Goal: Communication & Community: Share content

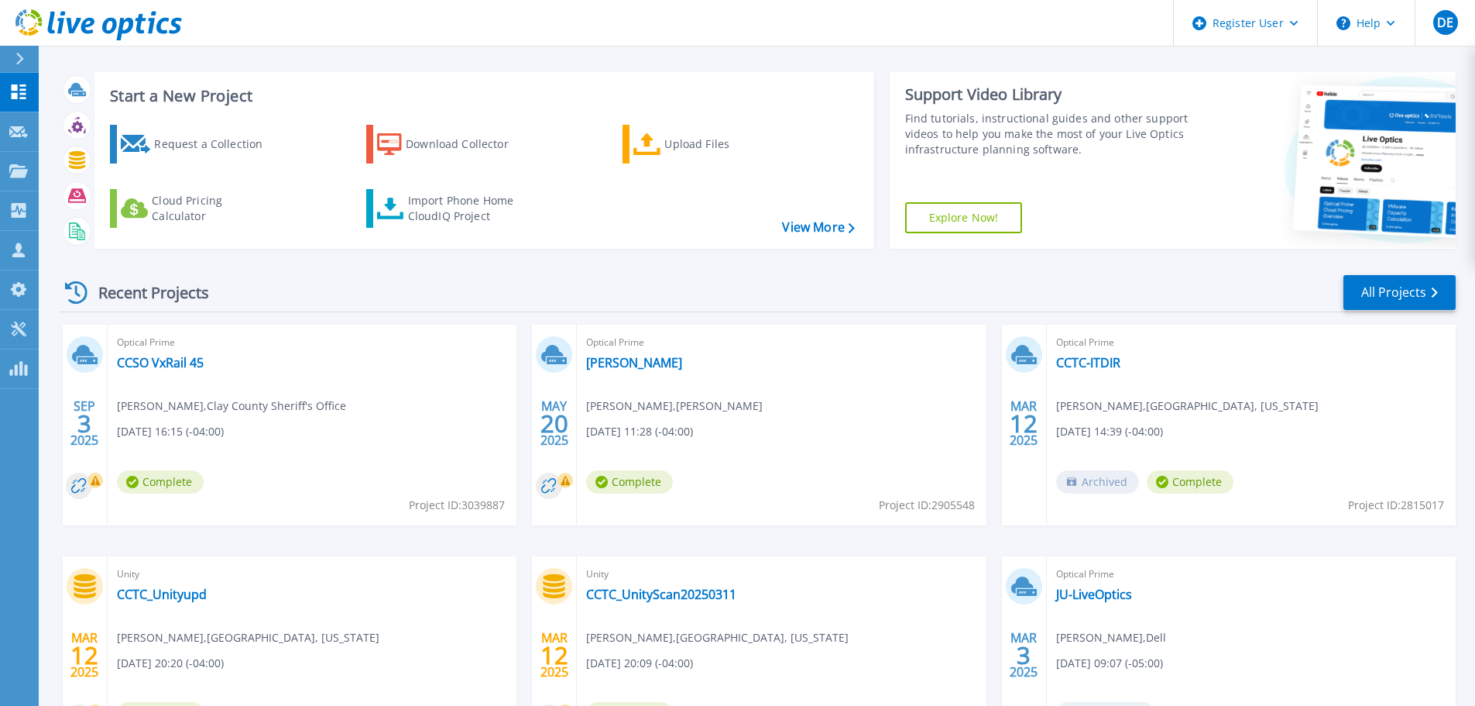
scroll to position [11, 0]
click at [173, 360] on link "CCSO VxRail 45" at bounding box center [160, 362] width 87 height 15
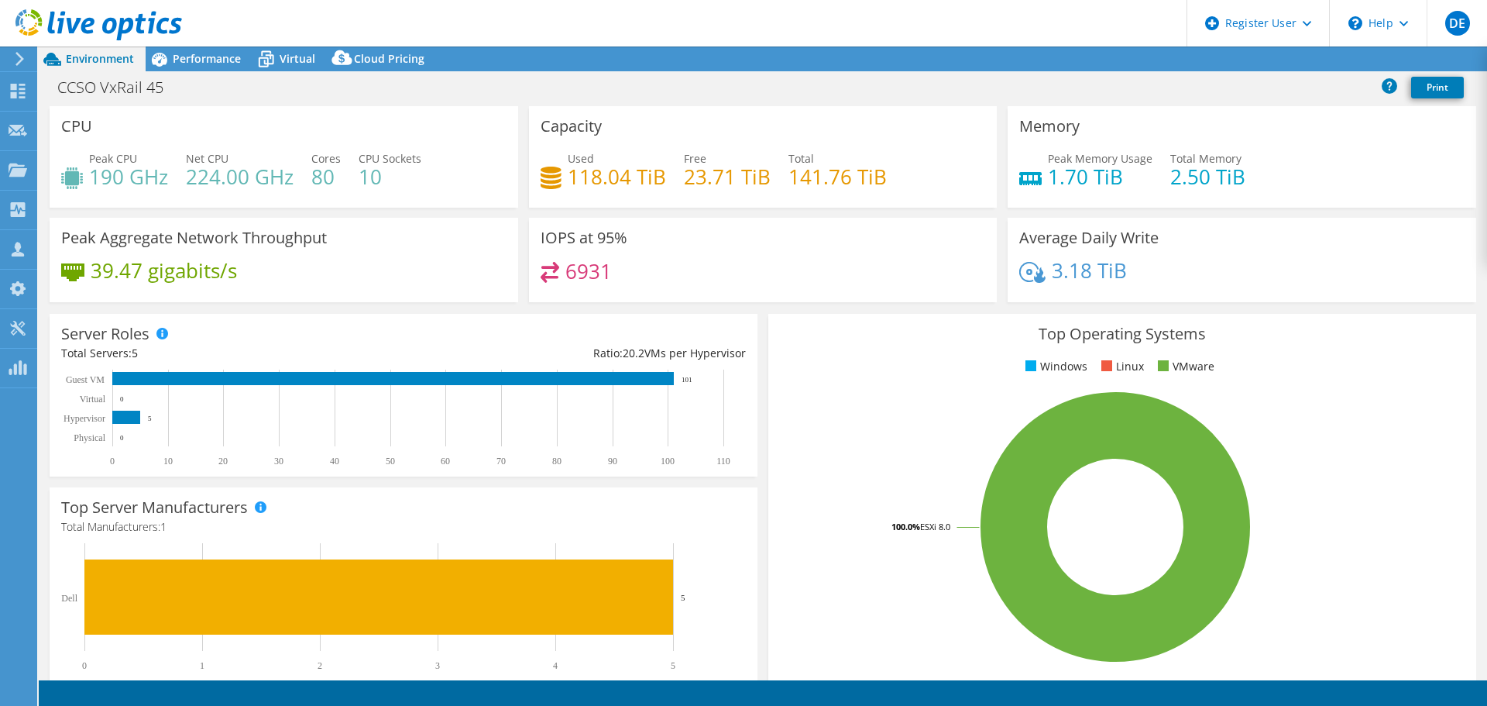
select select "USD"
click at [230, 63] on span "Performance" at bounding box center [207, 58] width 68 height 15
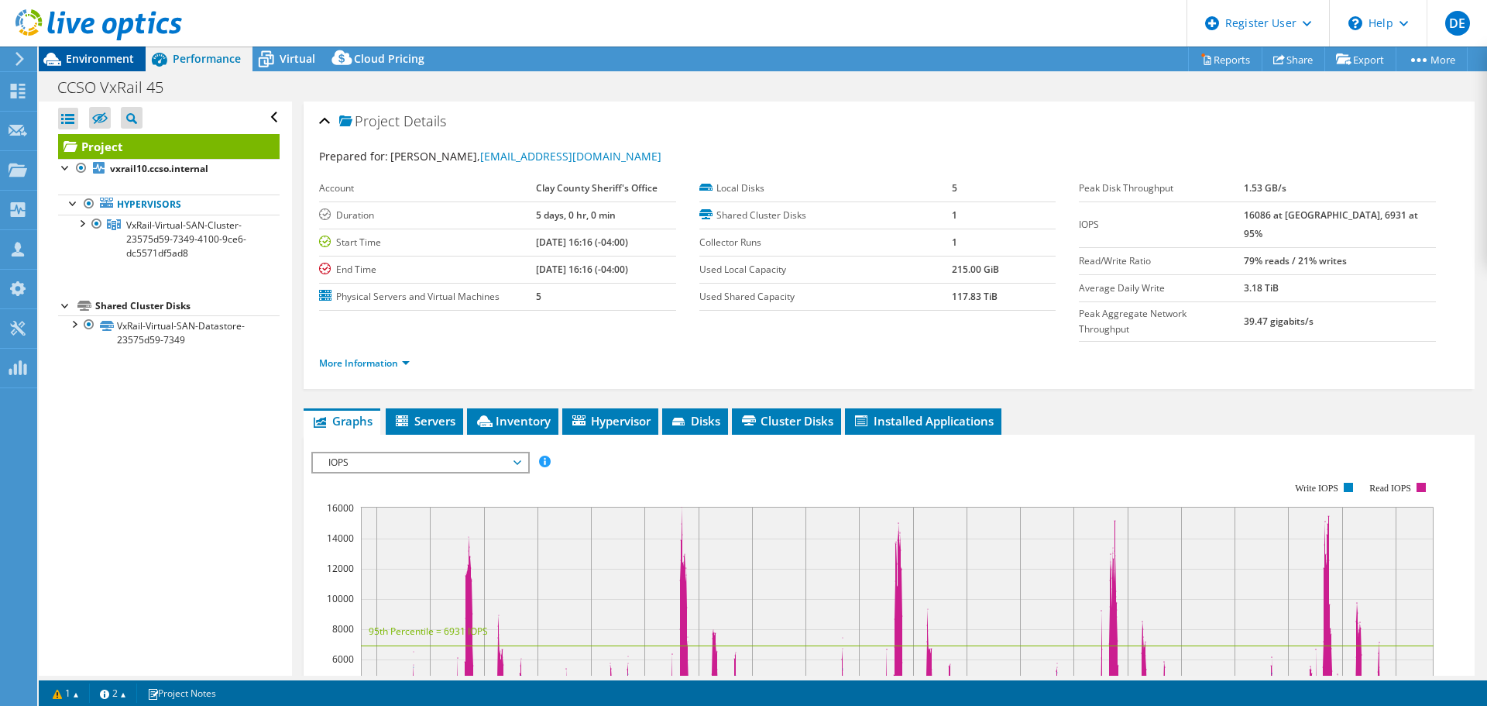
click at [94, 57] on span "Environment" at bounding box center [100, 58] width 68 height 15
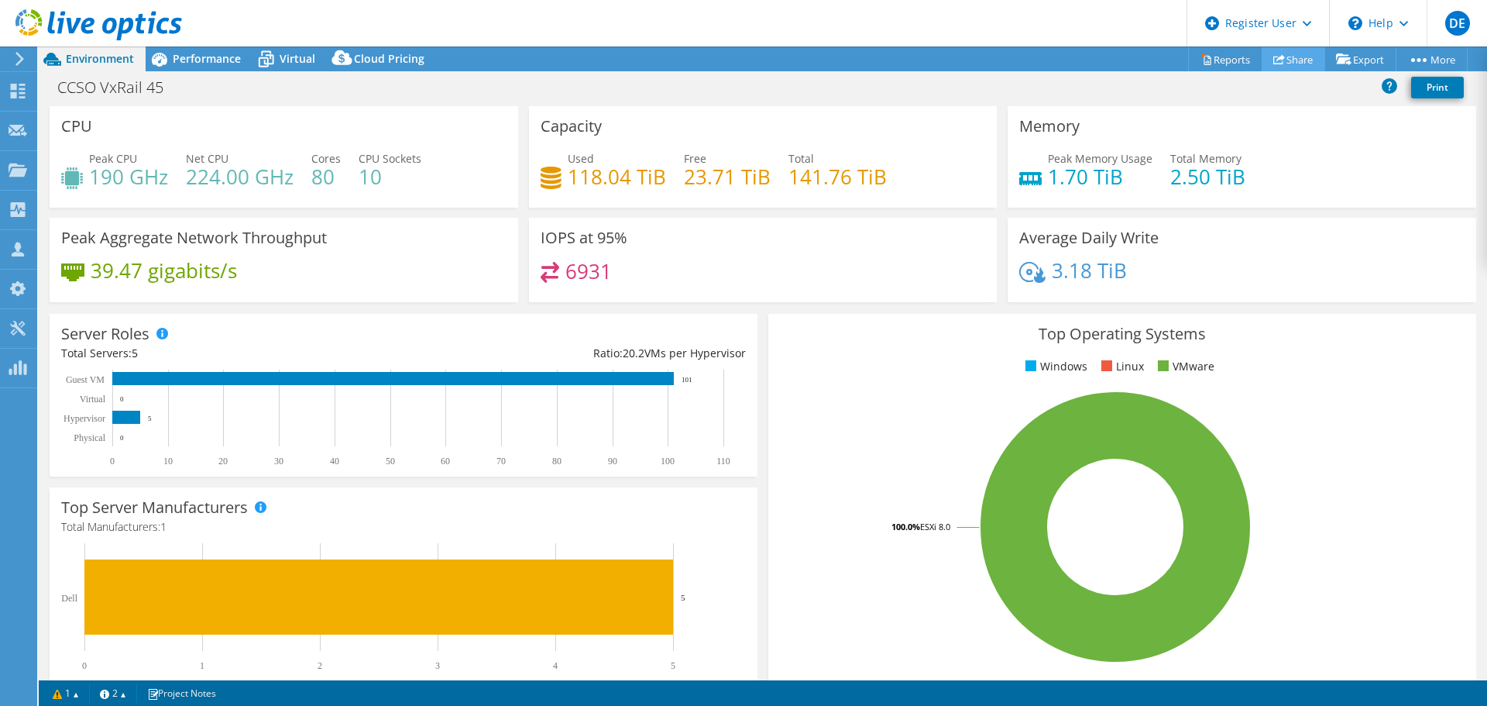
click at [1296, 67] on link "Share" at bounding box center [1294, 59] width 64 height 24
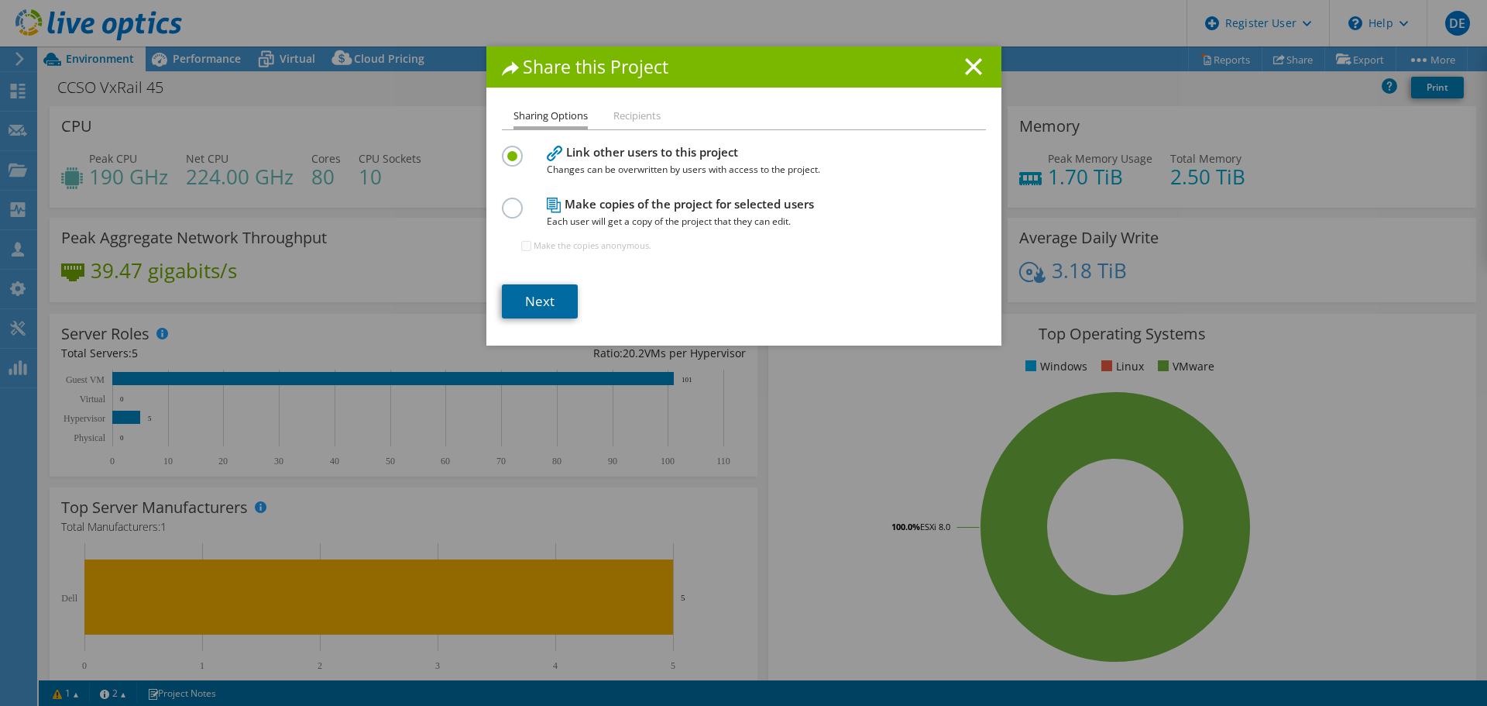
click at [560, 294] on link "Next" at bounding box center [540, 301] width 76 height 34
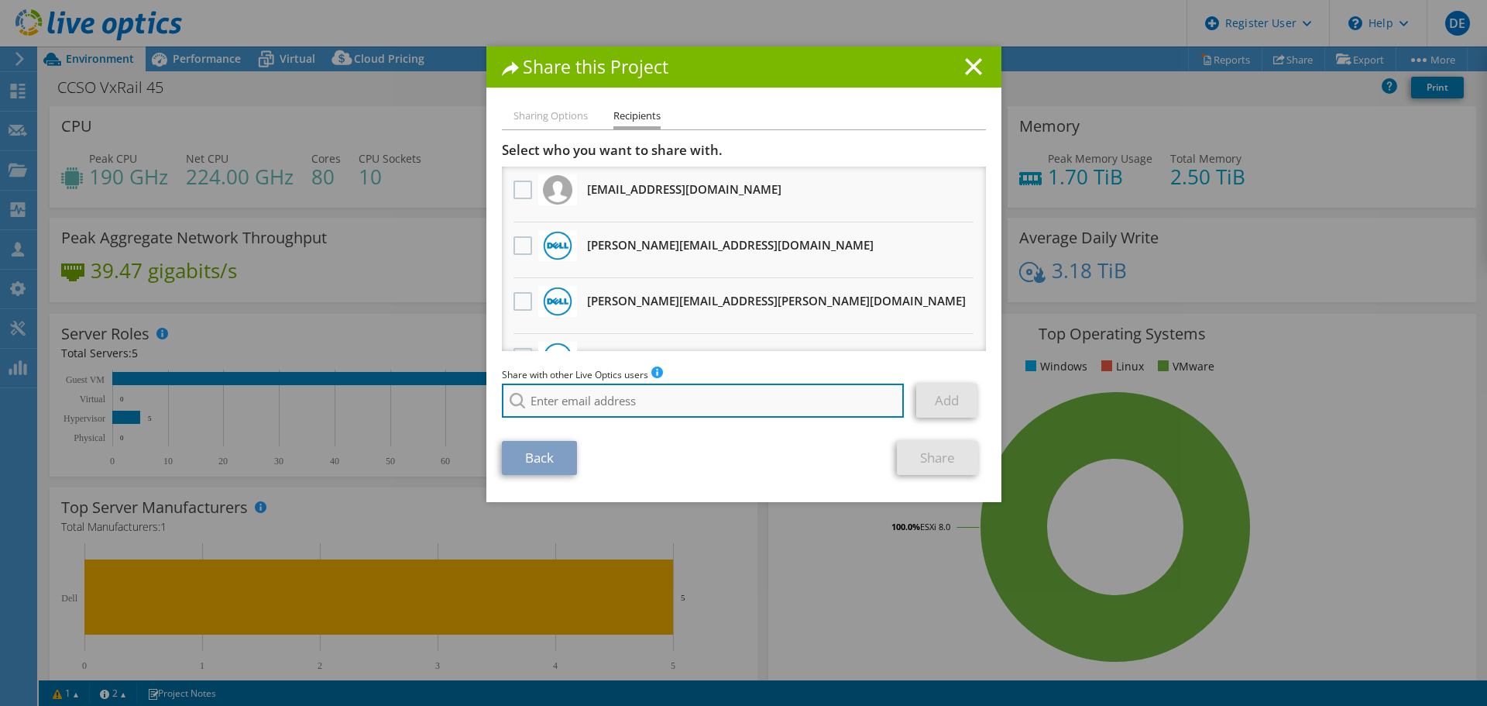
click at [675, 400] on input "search" at bounding box center [703, 400] width 403 height 34
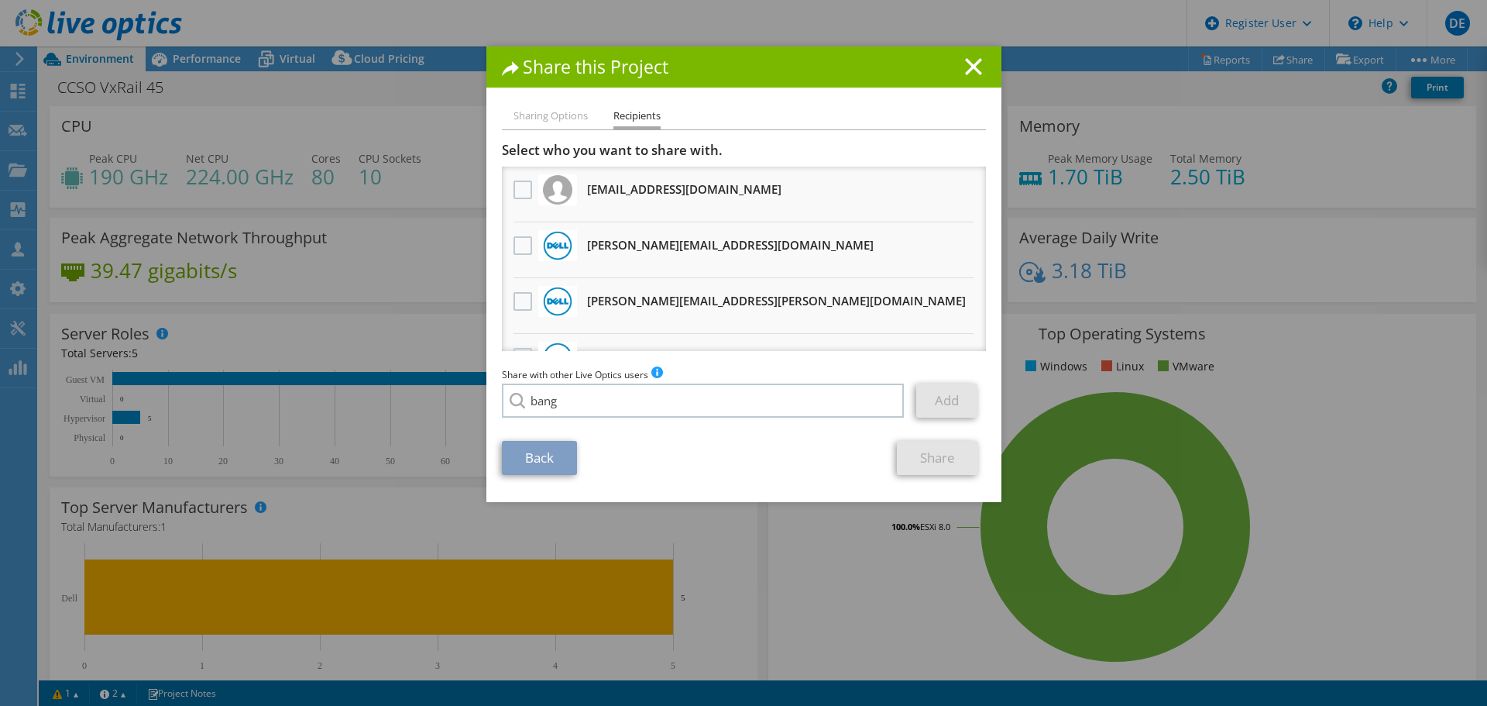
click at [623, 416] on li "Bang.Luu@Dell.com" at bounding box center [623, 411] width 242 height 19
type input "Bang.Luu@Dell.com"
click at [933, 410] on link "Add" at bounding box center [946, 400] width 61 height 34
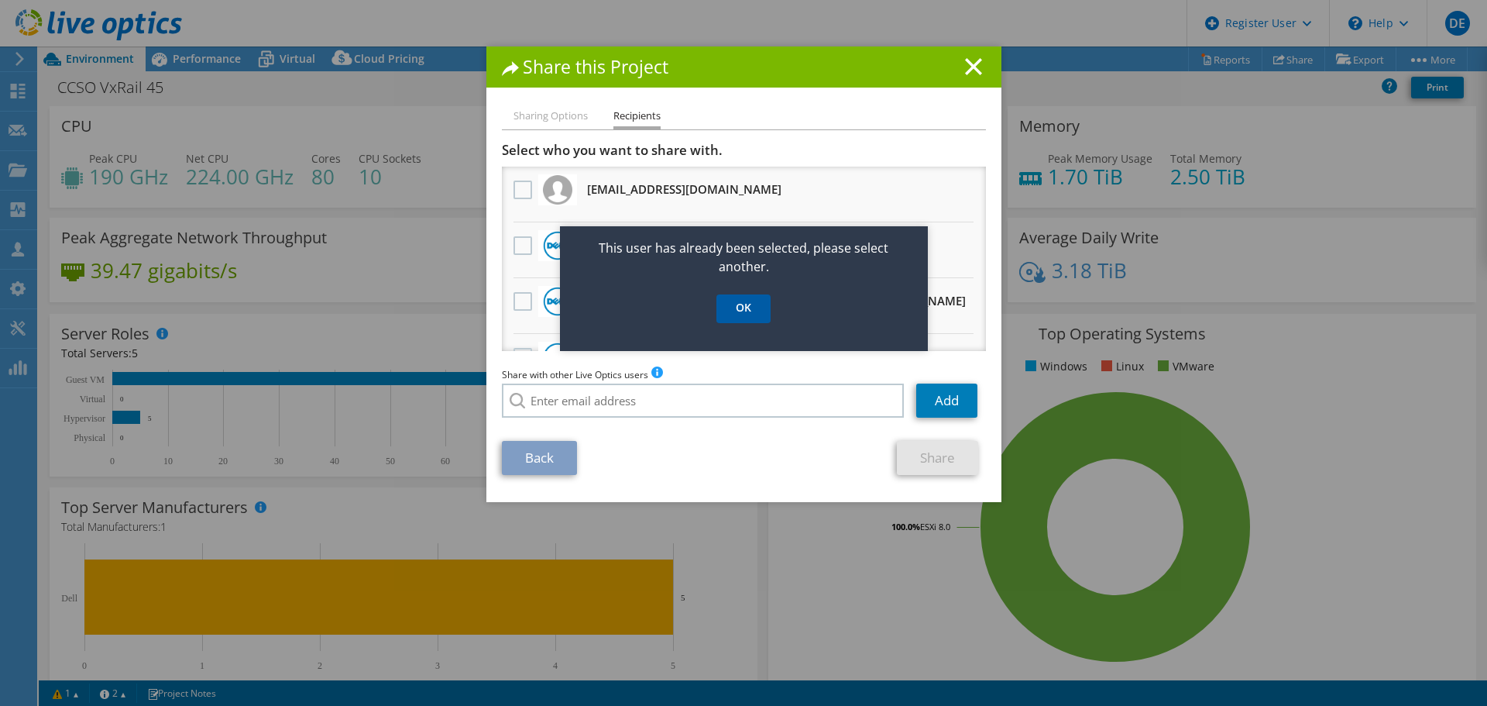
click at [768, 295] on link "OK" at bounding box center [743, 308] width 54 height 29
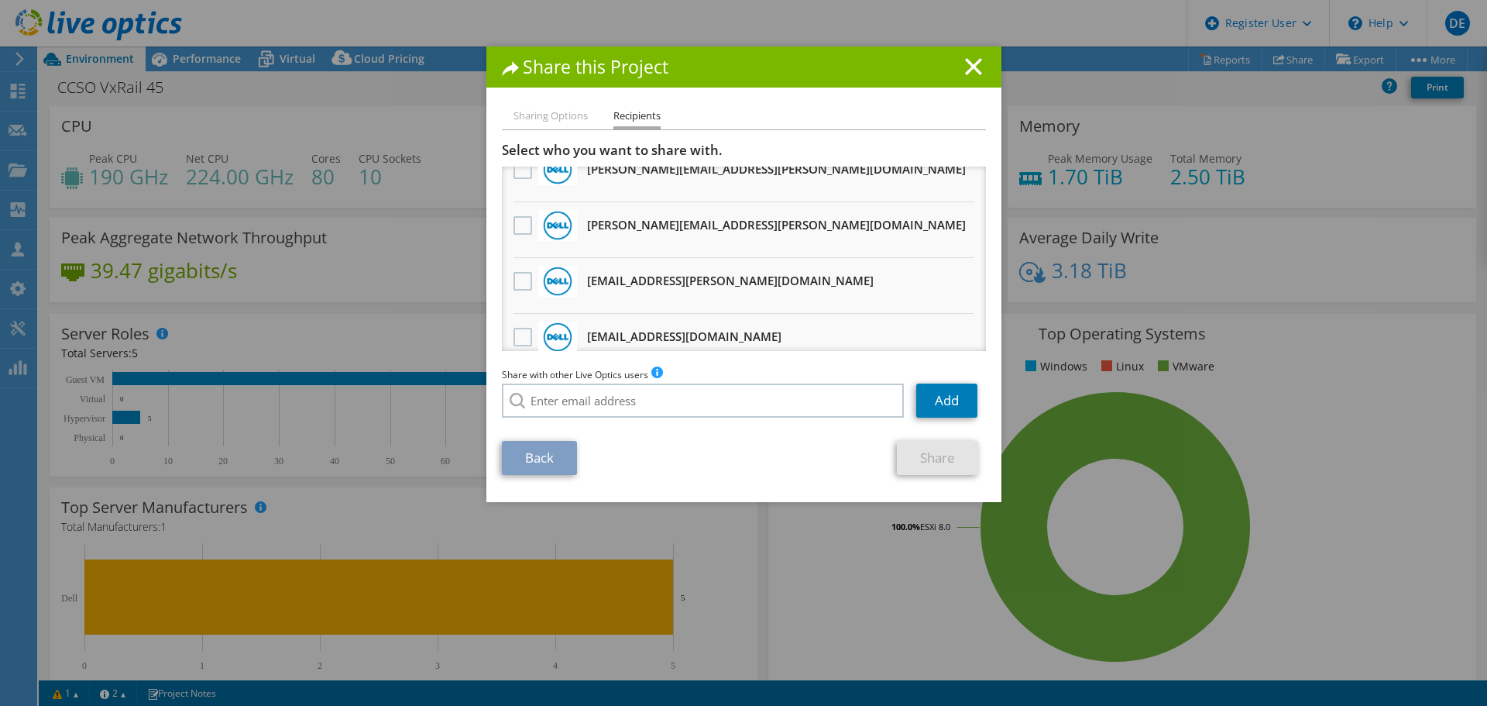
scroll to position [969, 0]
click at [678, 279] on h3 "Bang.Luu@Dell.com Will receive an anonymous copy" at bounding box center [730, 279] width 287 height 25
click at [520, 274] on label at bounding box center [524, 280] width 22 height 19
click at [0, 0] on input "checkbox" at bounding box center [0, 0] width 0 height 0
click at [962, 404] on link "Add" at bounding box center [946, 400] width 61 height 34
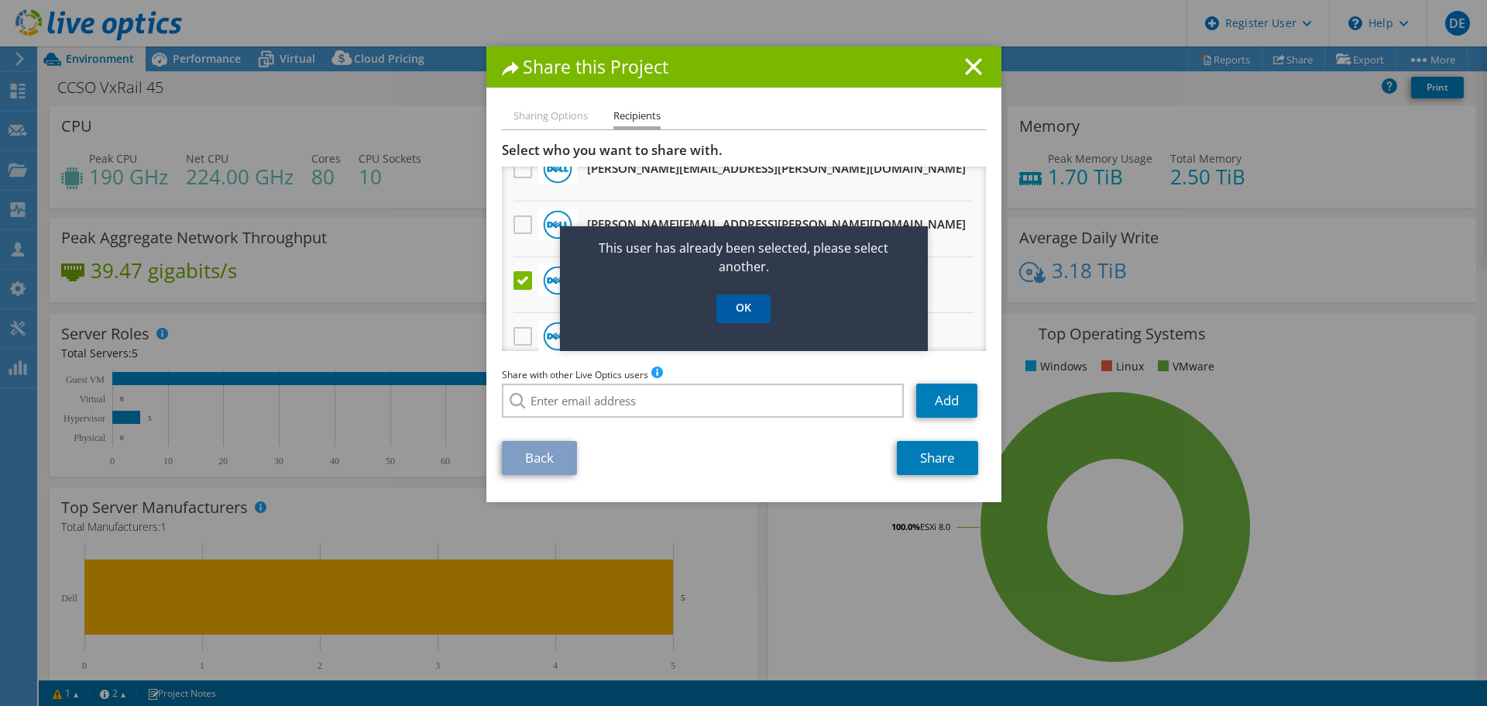
click at [758, 312] on link "OK" at bounding box center [743, 308] width 54 height 29
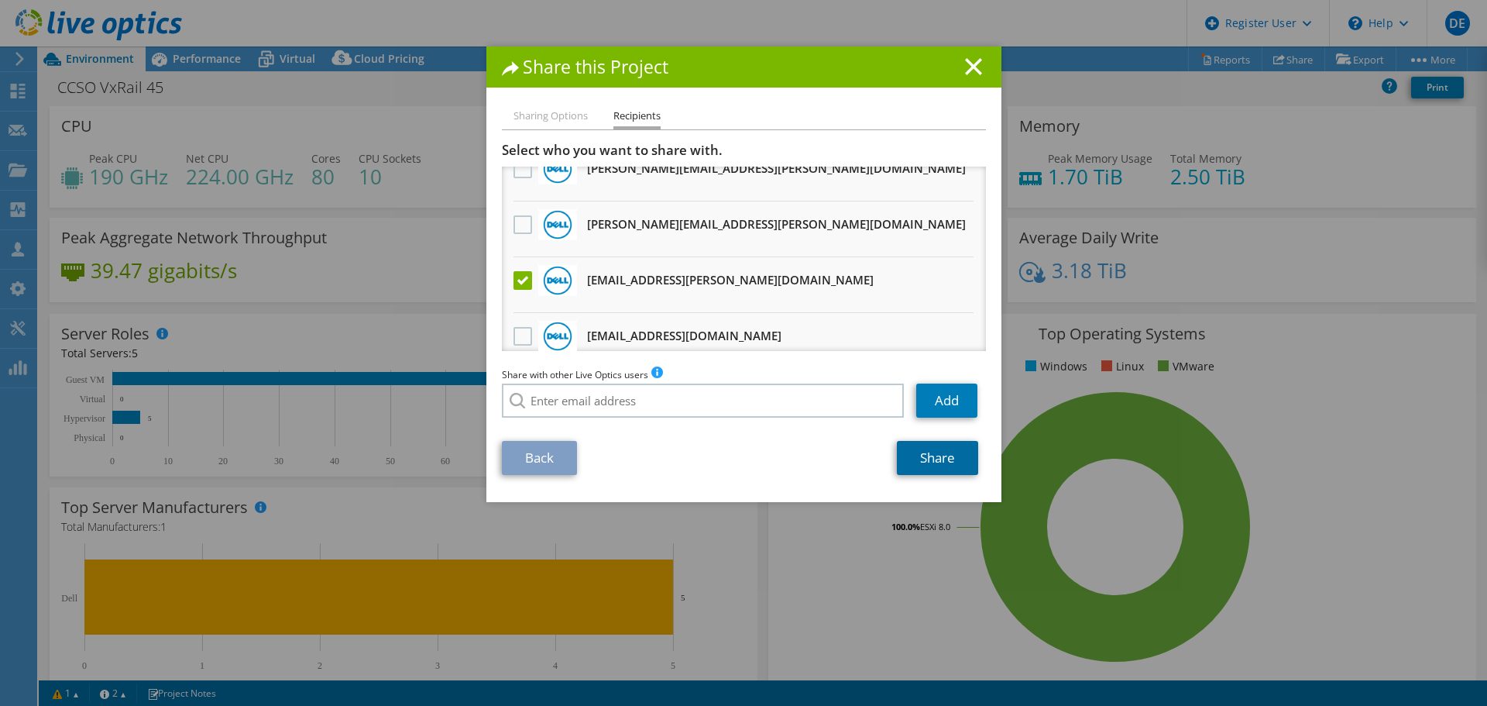
click at [948, 455] on link "Share" at bounding box center [937, 458] width 81 height 34
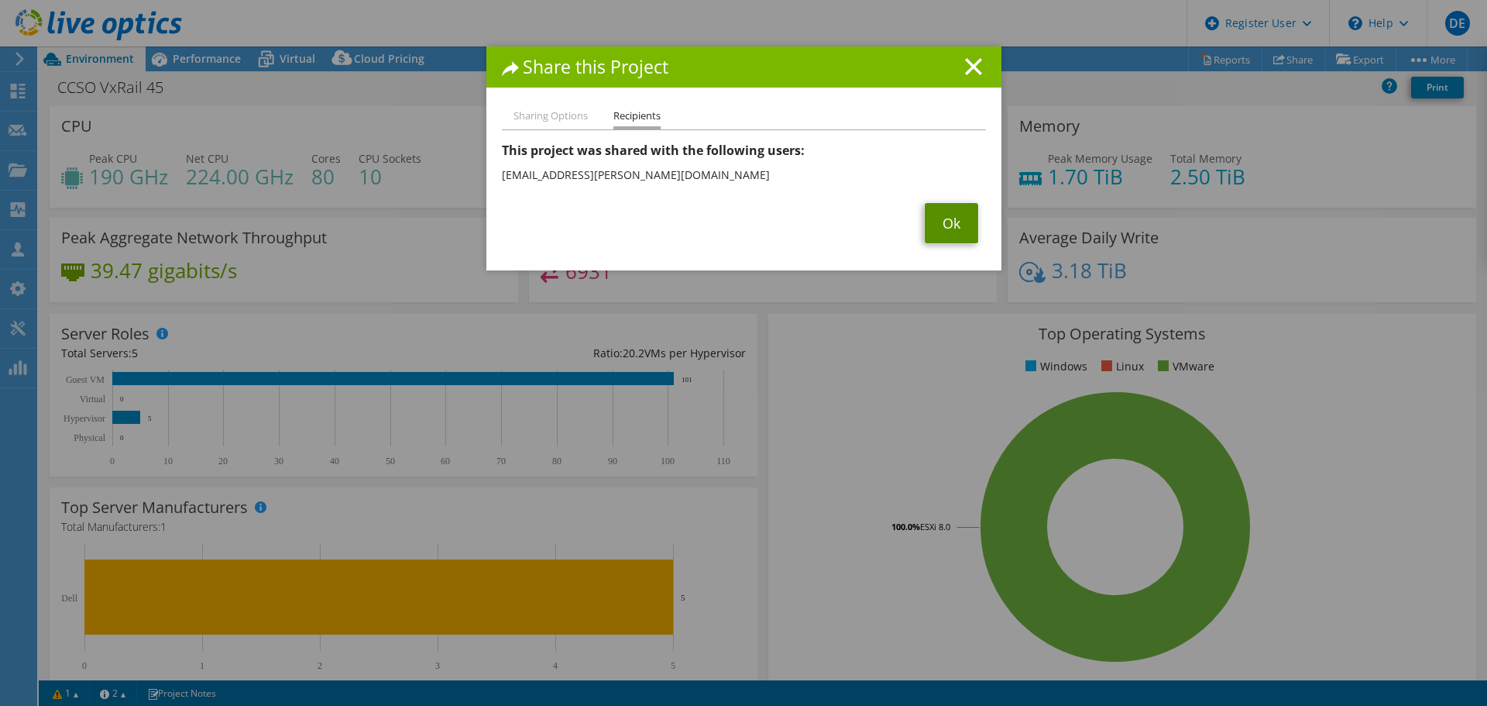
click at [951, 218] on link "Ok" at bounding box center [951, 223] width 53 height 40
